Goal: Transaction & Acquisition: Purchase product/service

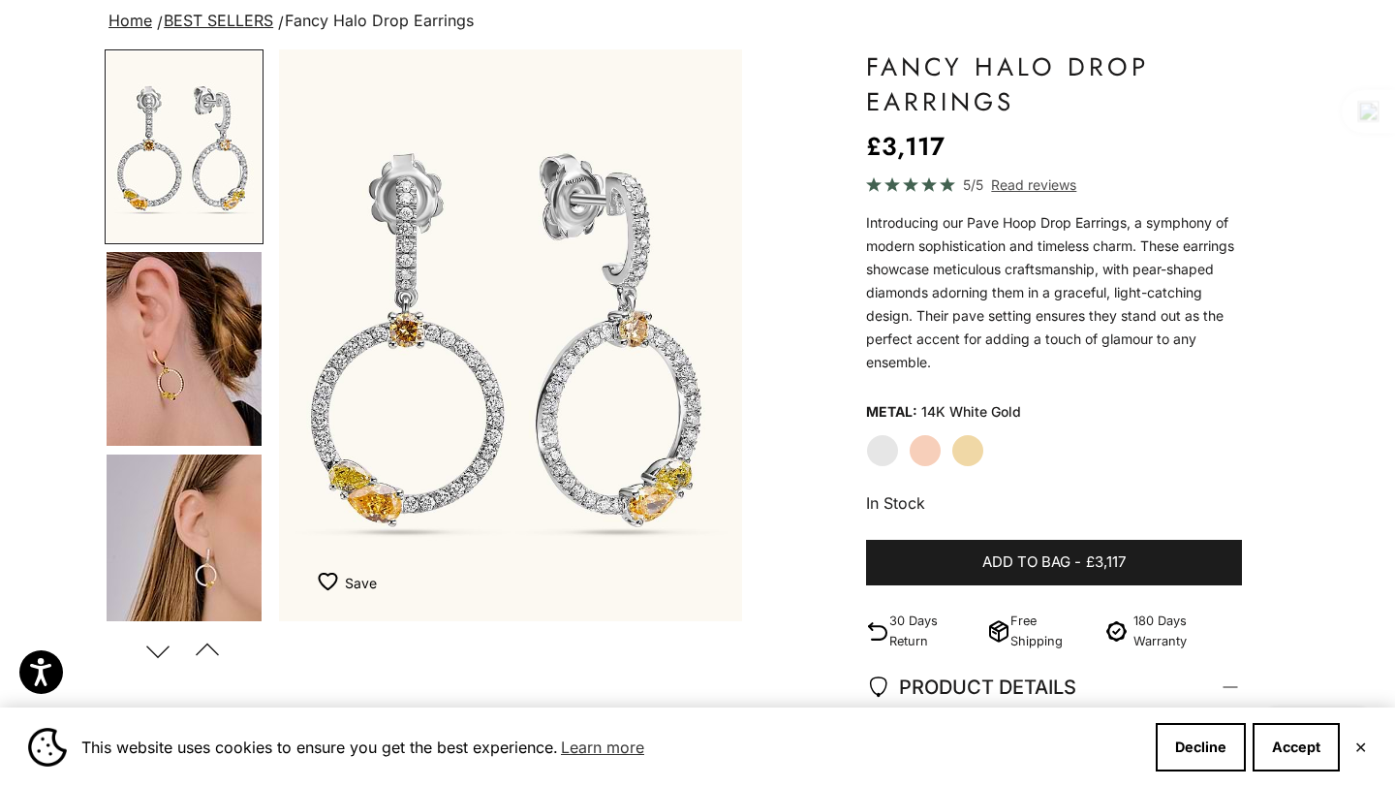
scroll to position [154, 0]
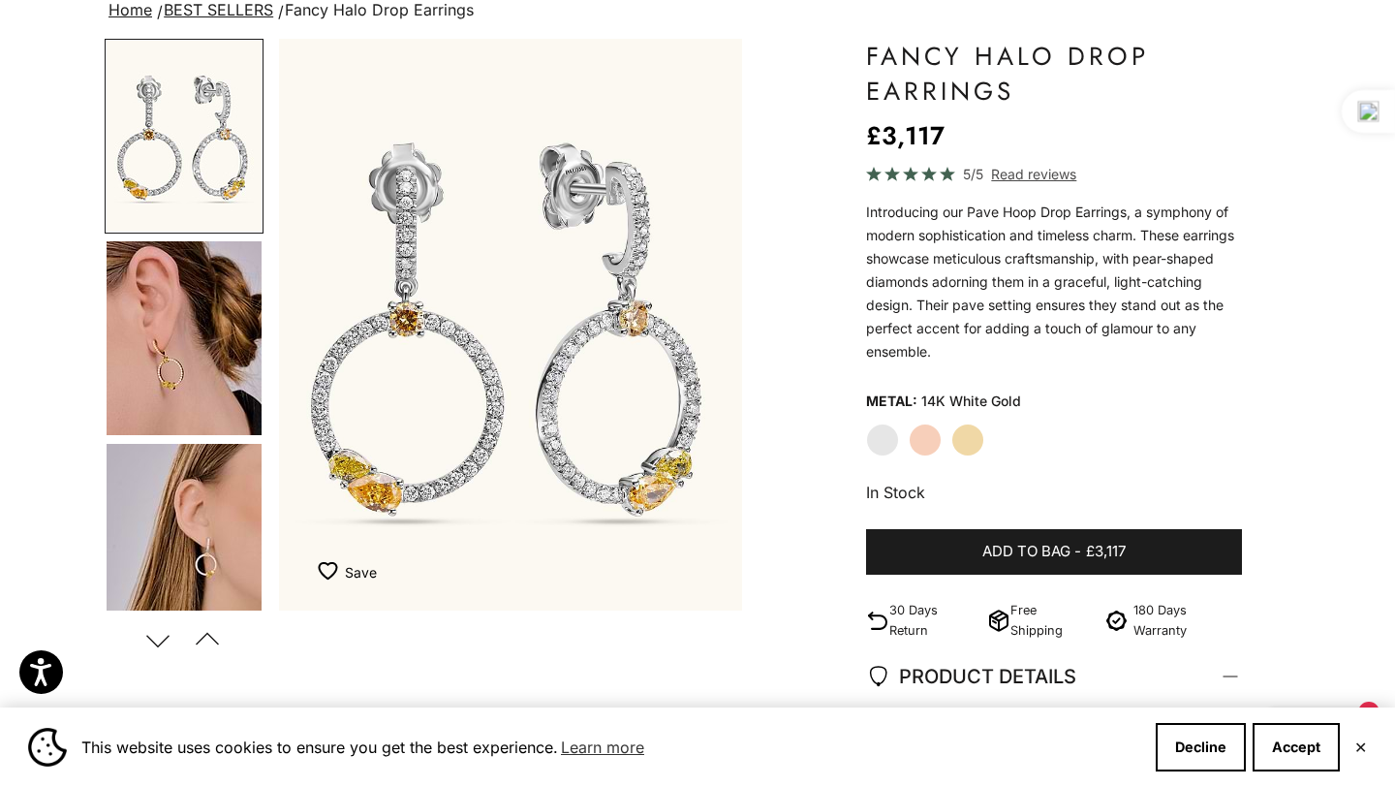
click at [925, 438] on label "Rose Gold" at bounding box center [925, 439] width 33 height 33
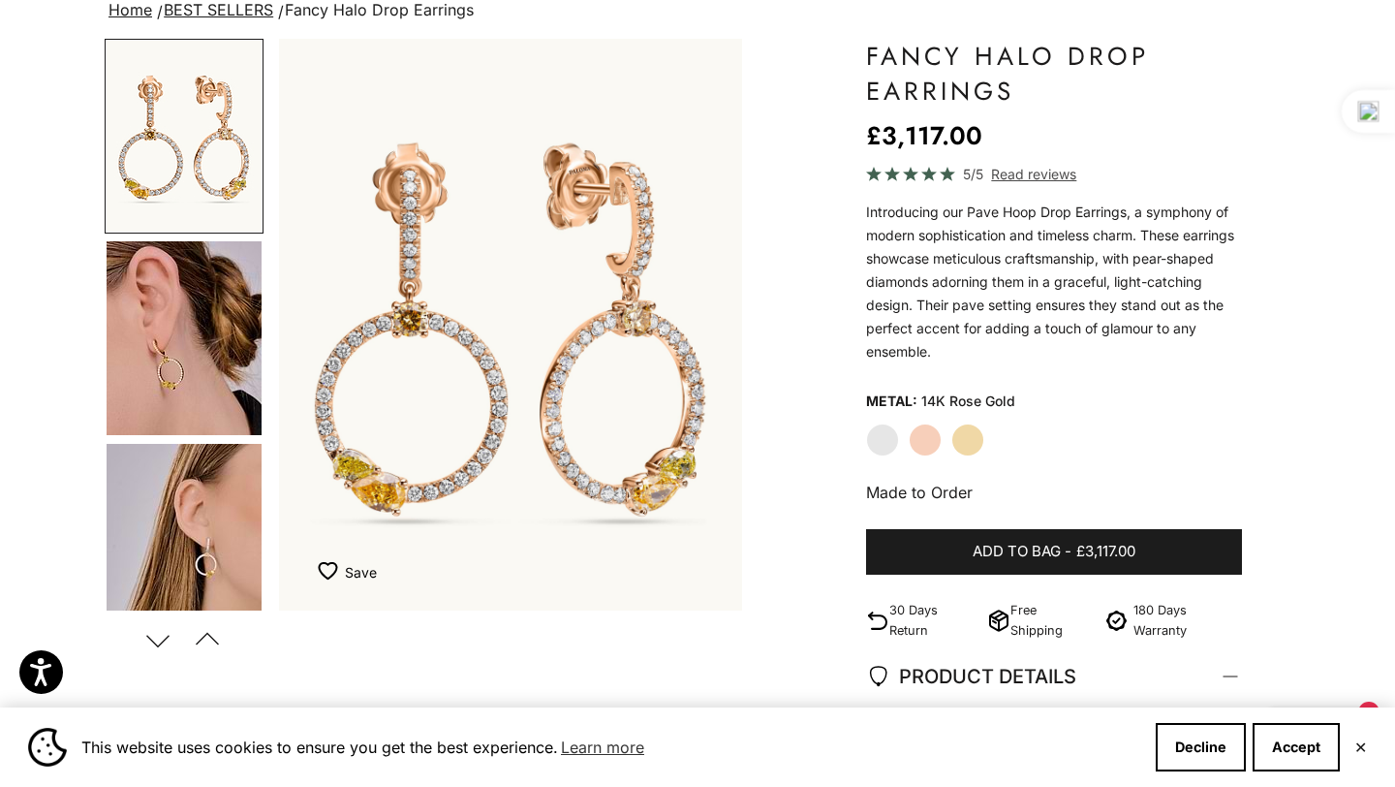
click at [955, 440] on label "Yellow Gold" at bounding box center [967, 439] width 33 height 33
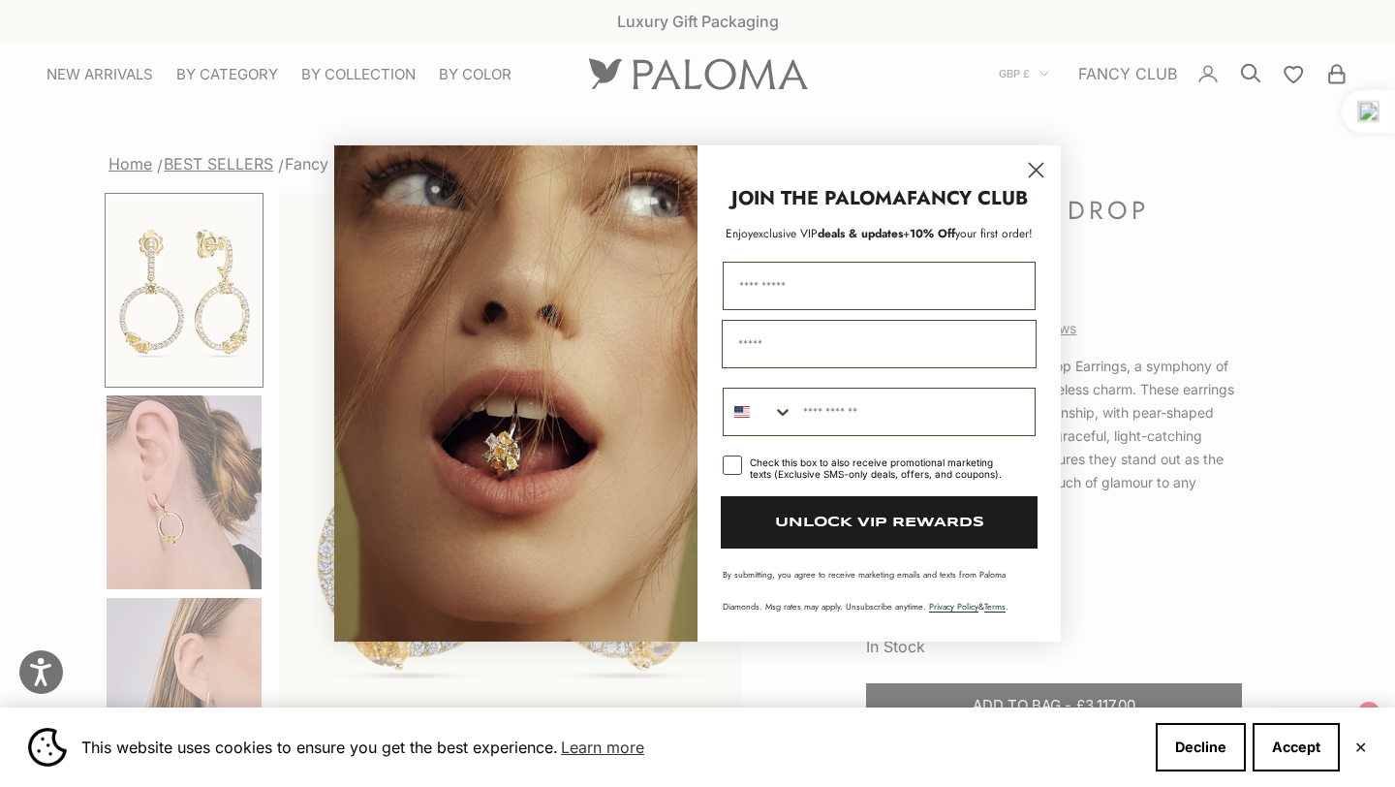
click at [1035, 160] on circle "Close dialog" at bounding box center [1036, 170] width 32 height 32
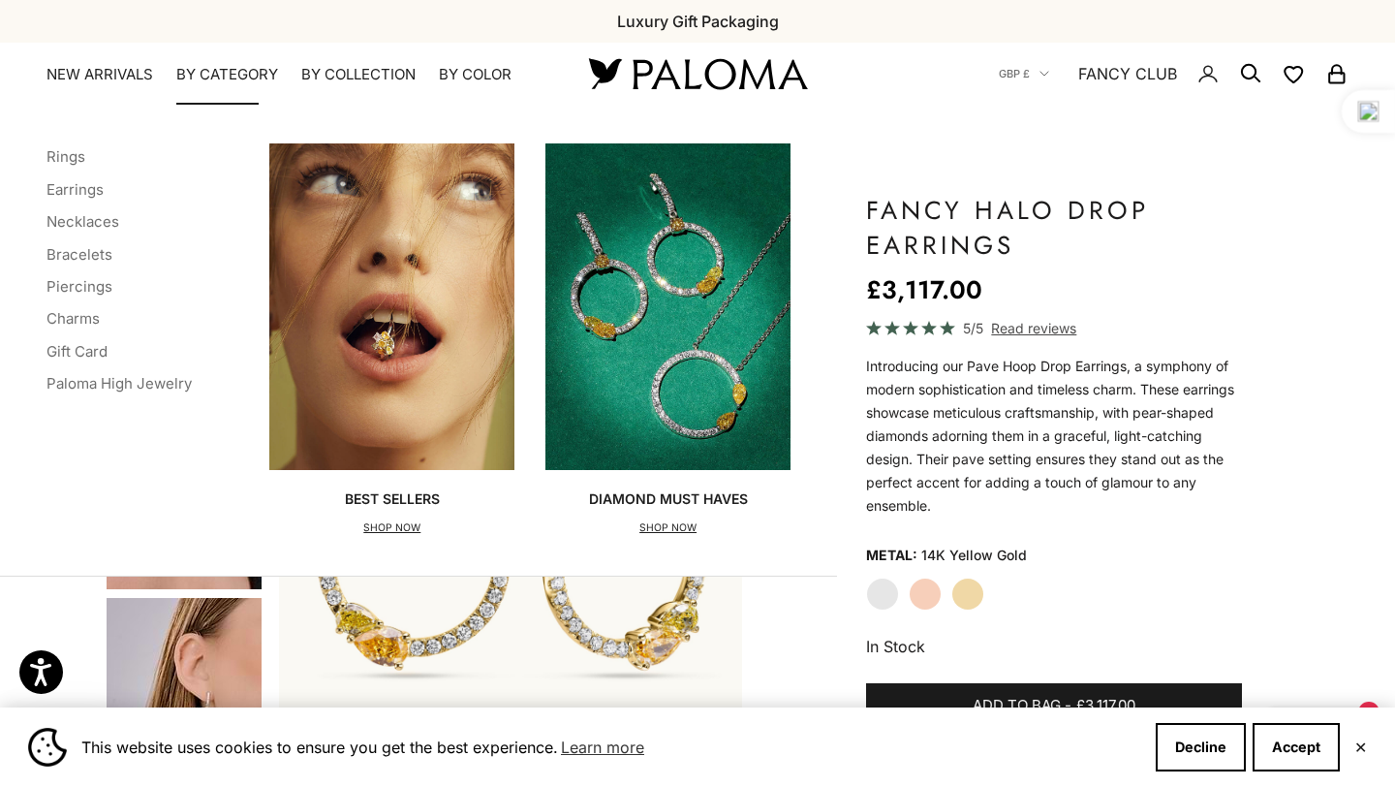
click at [82, 199] on li "Earrings" at bounding box center [119, 188] width 145 height 25
click at [87, 184] on link "Earrings" at bounding box center [75, 189] width 57 height 18
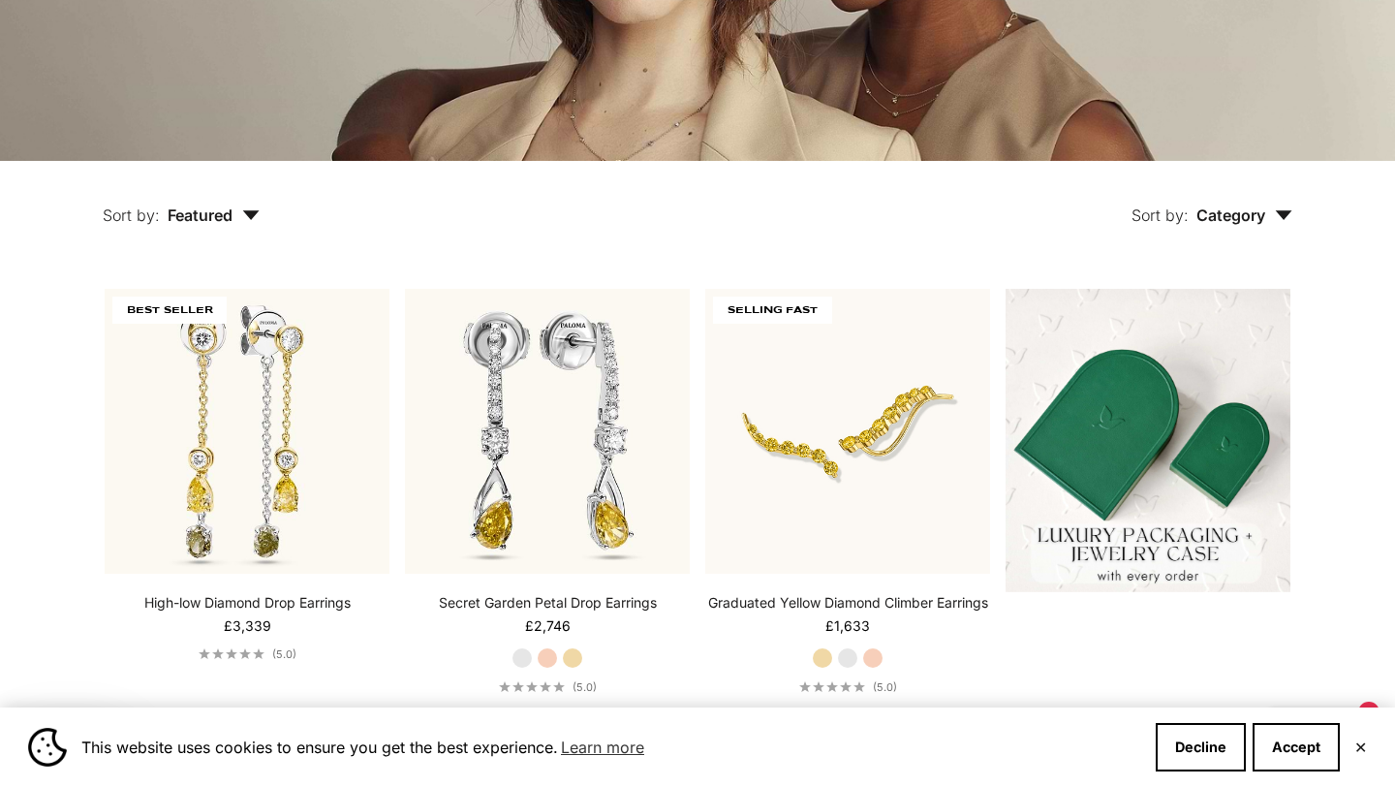
scroll to position [373, 0]
